Goal: Task Accomplishment & Management: Use online tool/utility

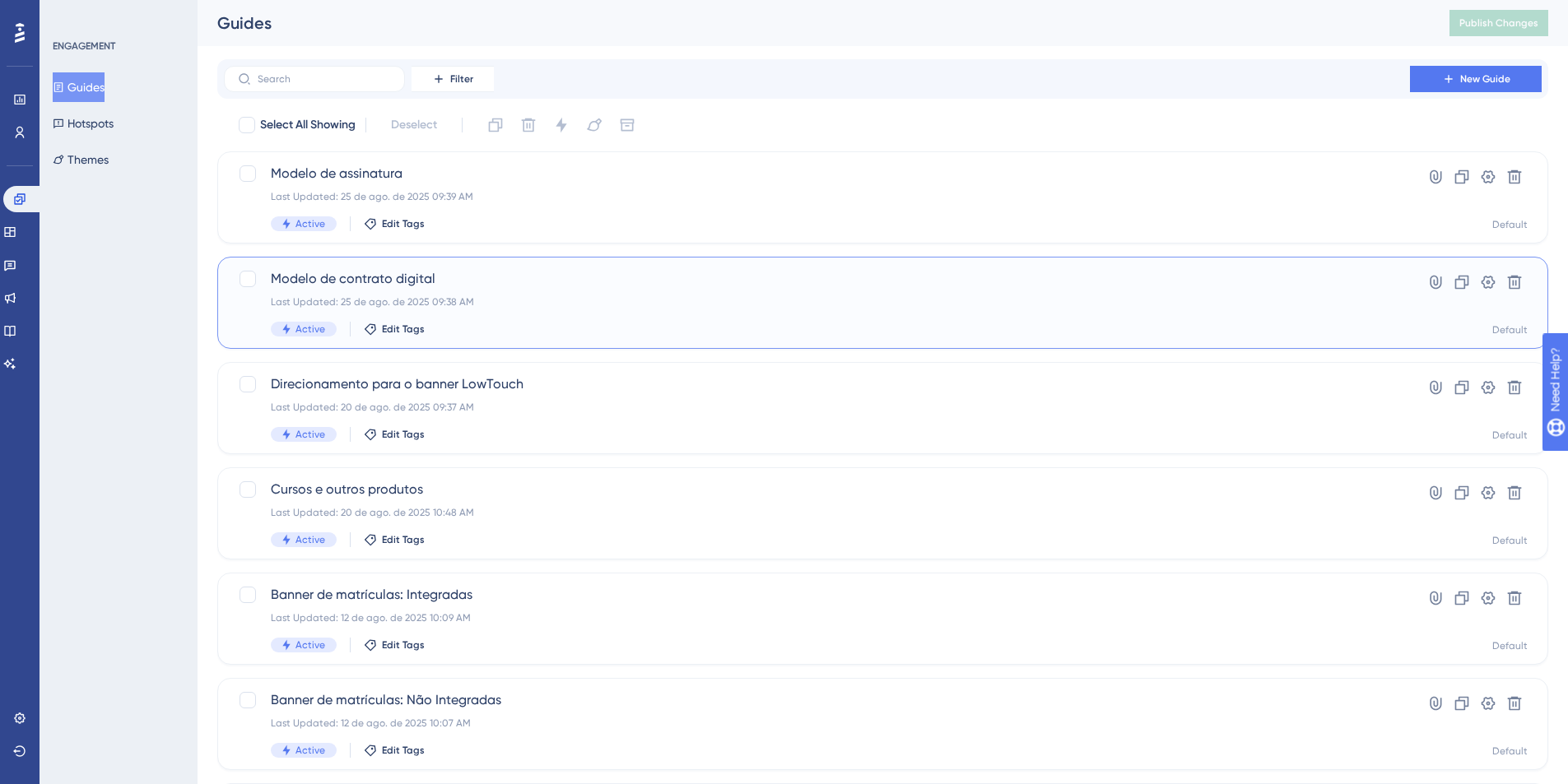
click at [347, 275] on span "Modelo de contrato digital" at bounding box center [817, 279] width 1093 height 20
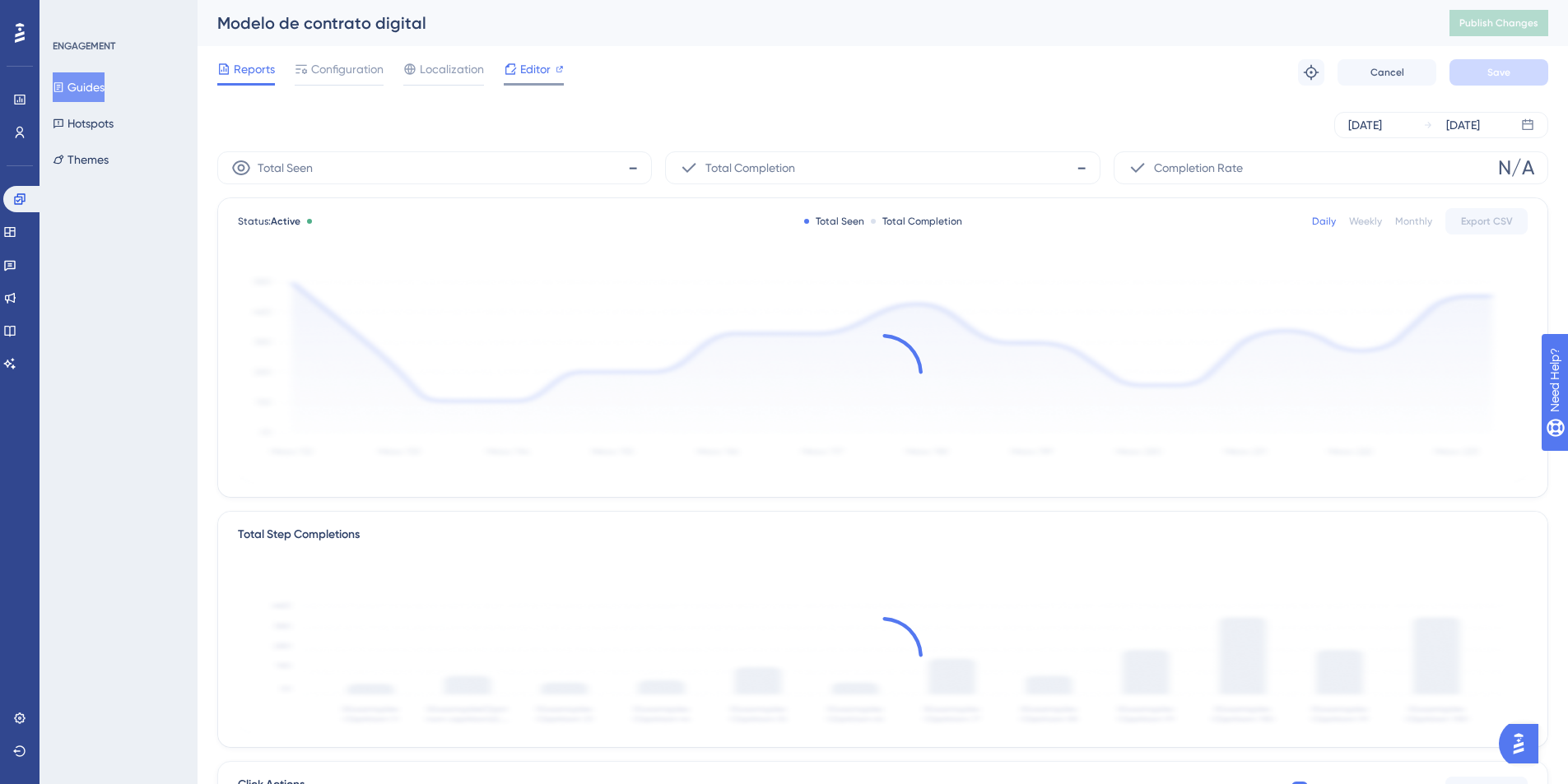
click at [521, 62] on span "Editor" at bounding box center [536, 69] width 30 height 20
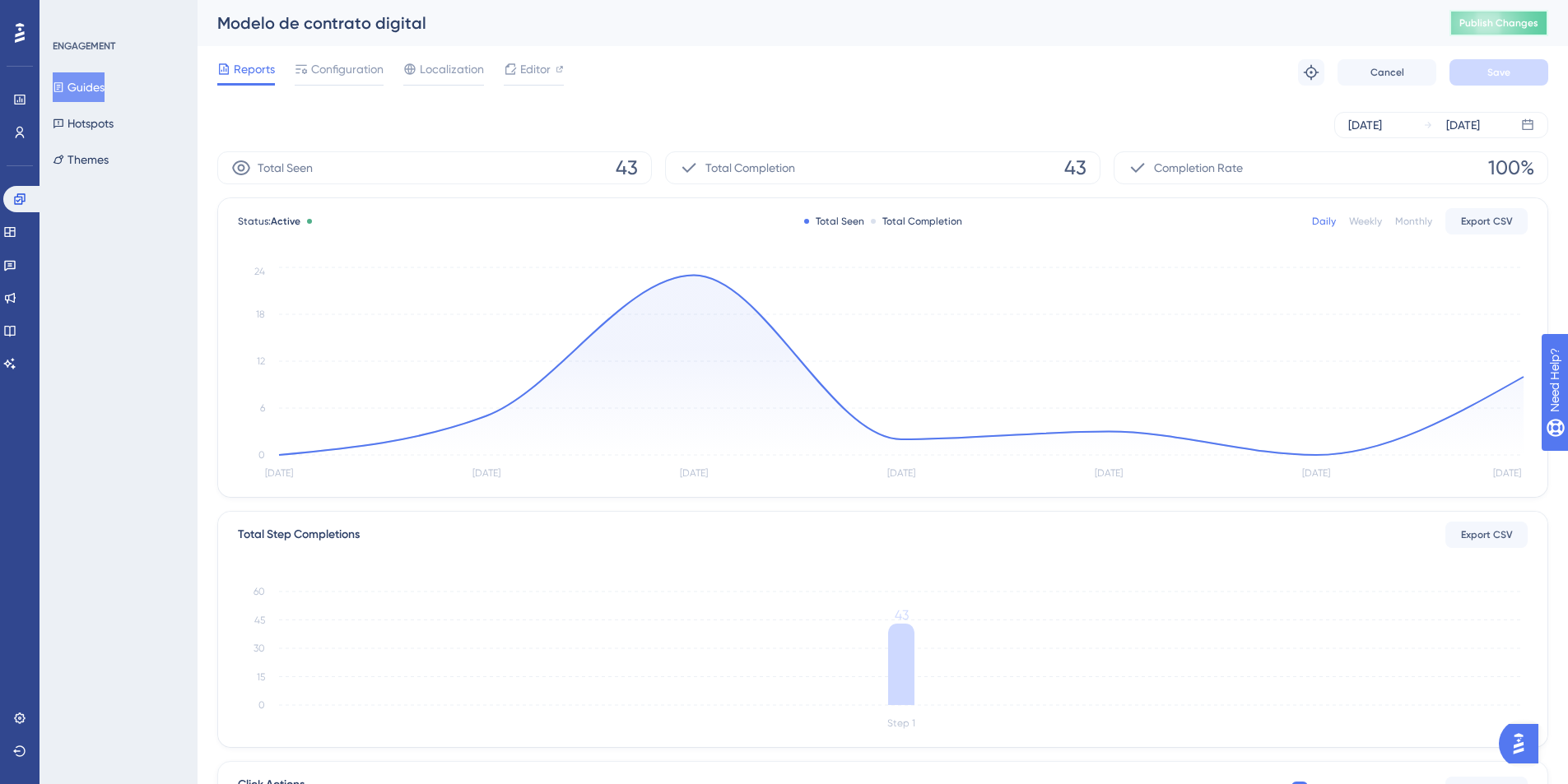
click at [1492, 19] on span "Publish Changes" at bounding box center [1499, 23] width 79 height 13
